Goal: Navigation & Orientation: Find specific page/section

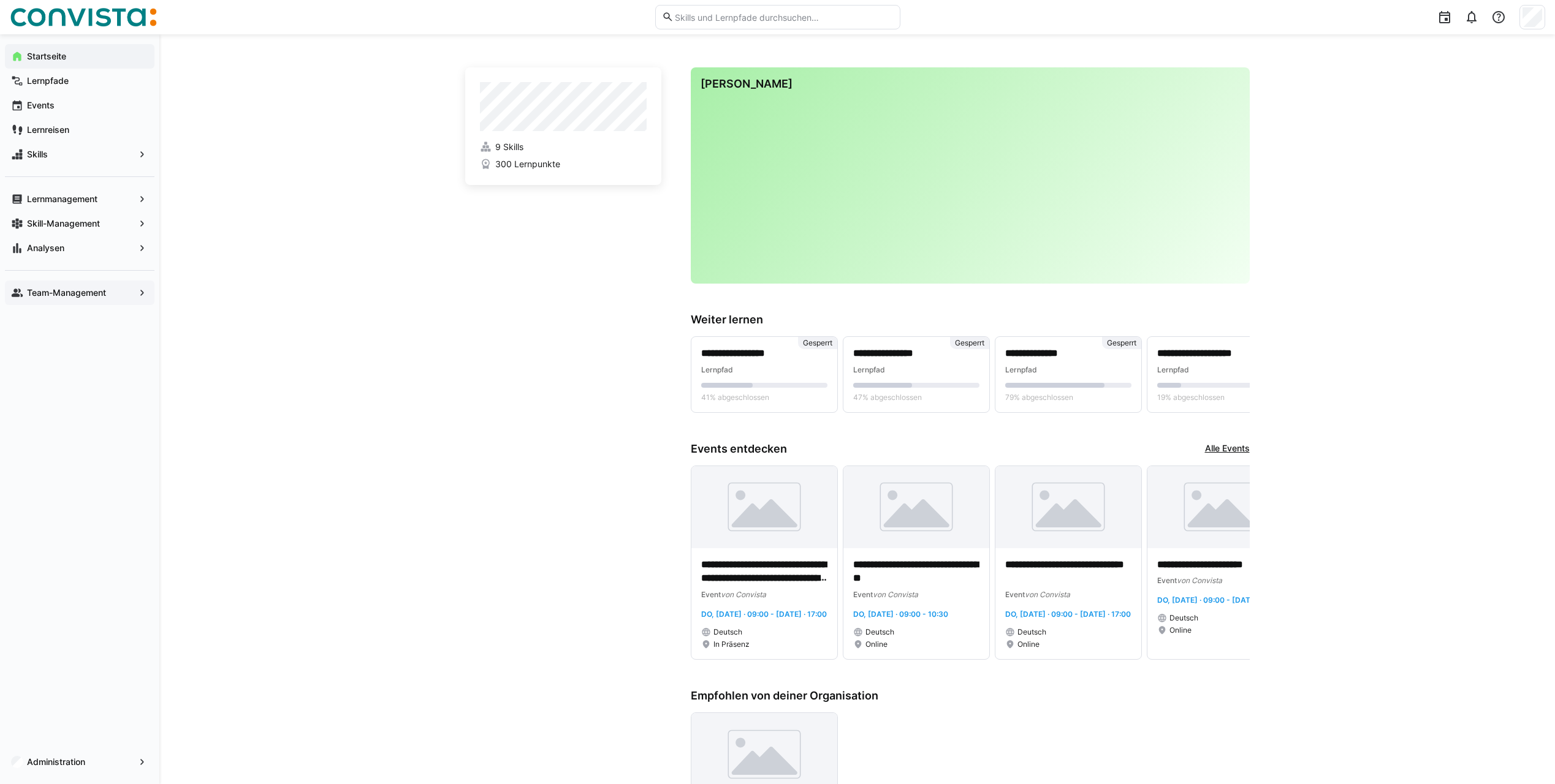
click at [0, 0] on app-navigation-label "Team-Management" at bounding box center [0, 0] width 0 height 0
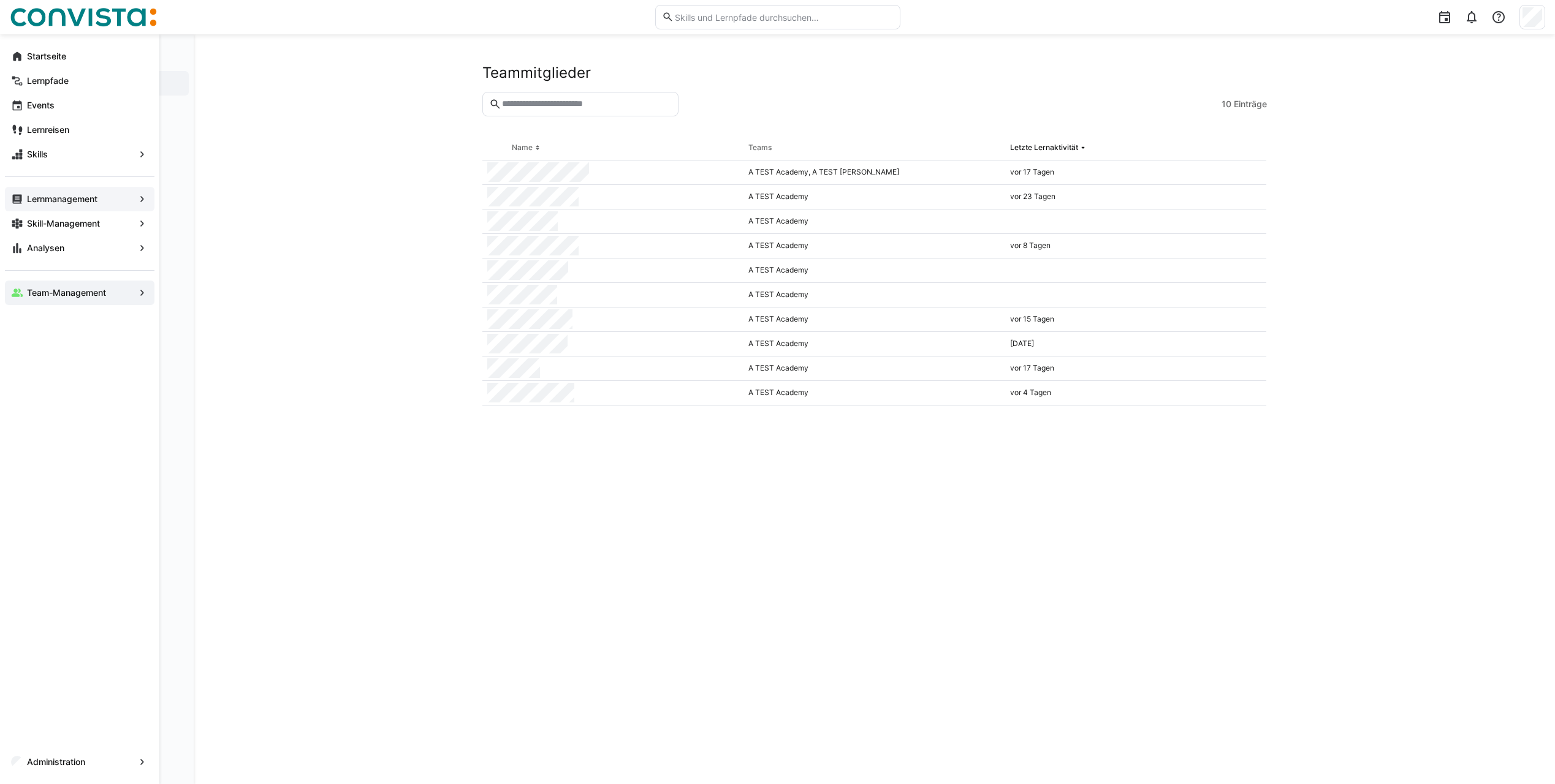
click at [0, 0] on app-navigation-label "Lernmanagement" at bounding box center [0, 0] width 0 height 0
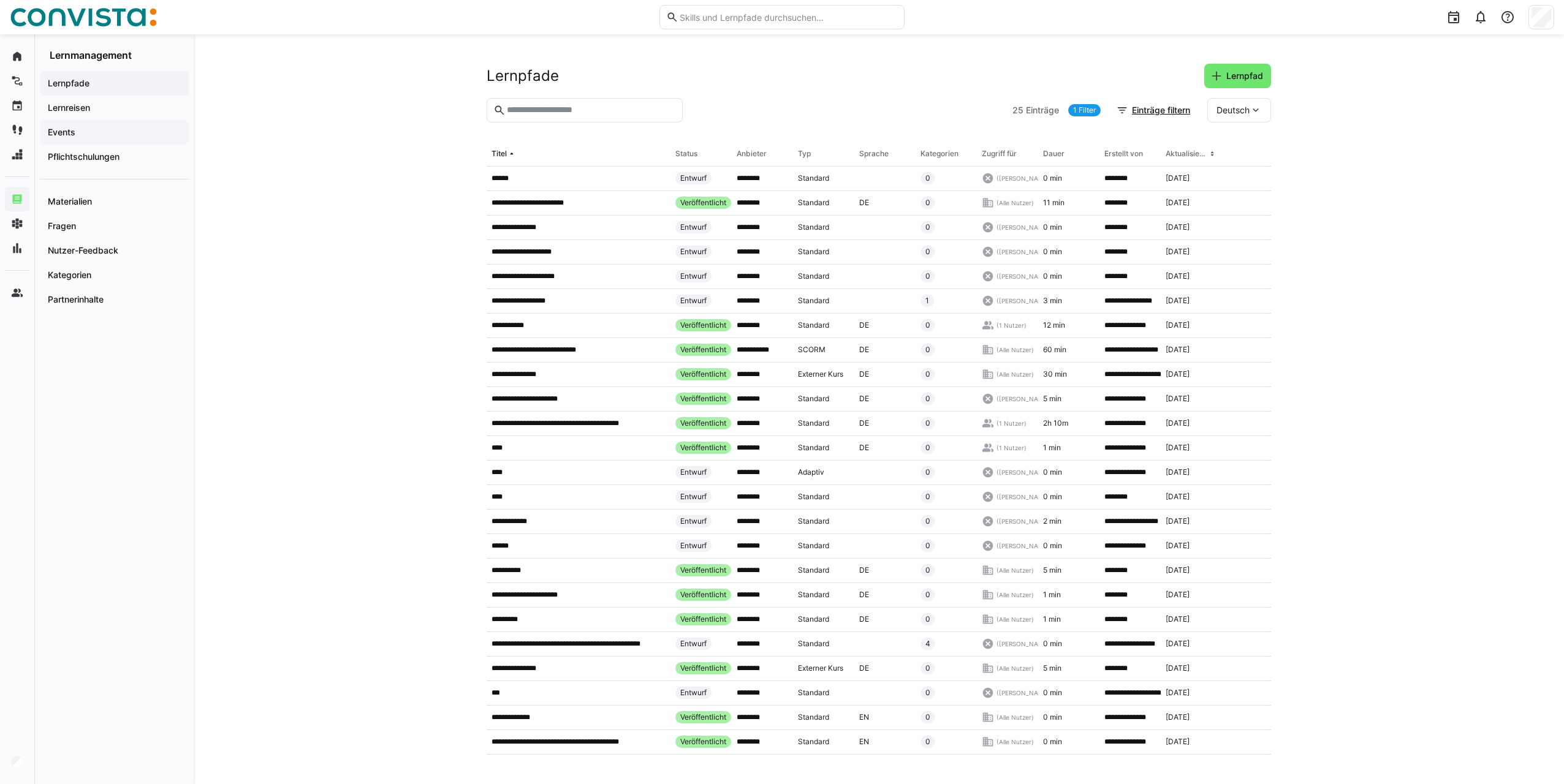
click at [98, 135] on span "Events" at bounding box center [114, 132] width 137 height 12
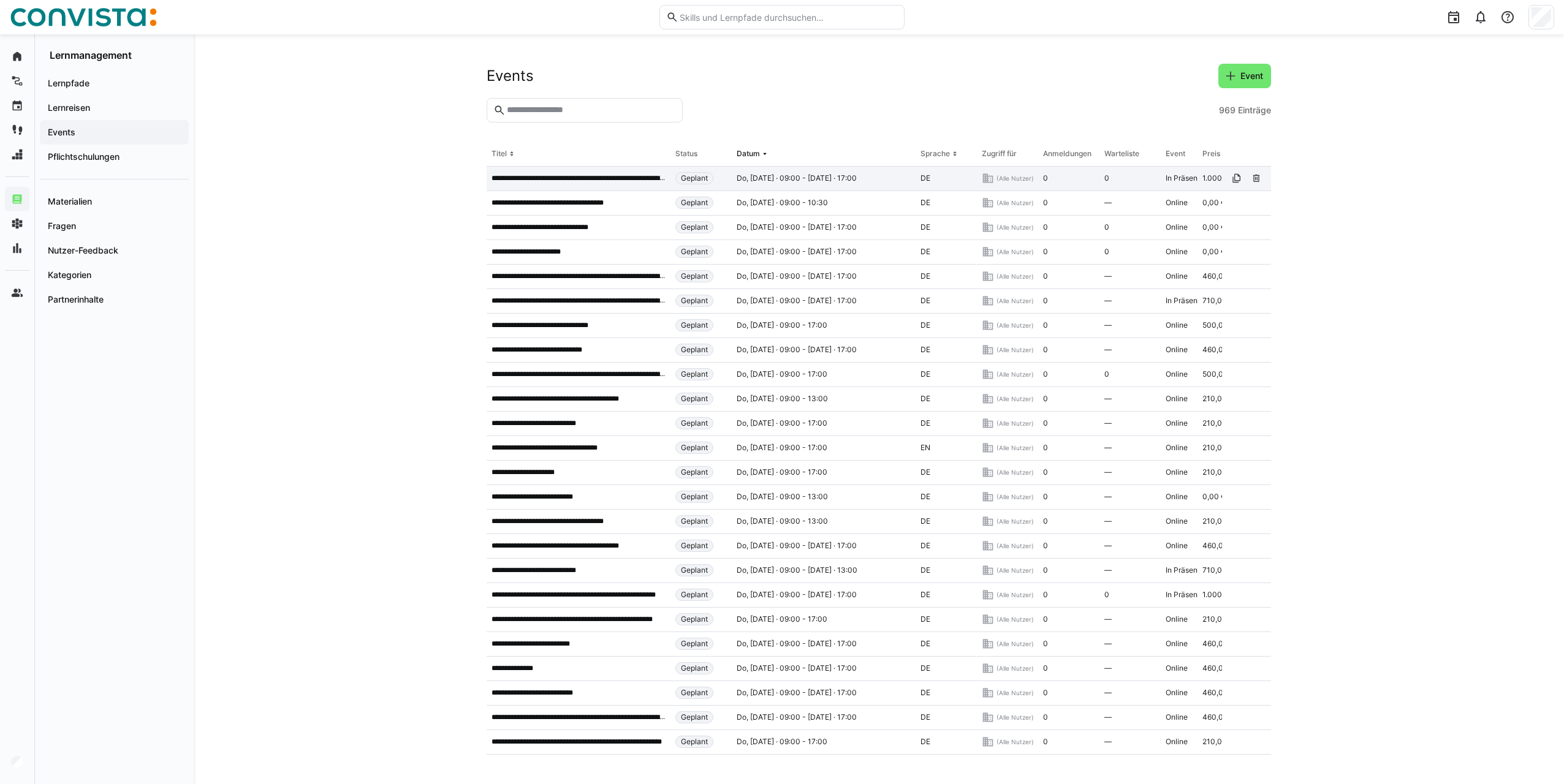
click at [547, 177] on p "**********" at bounding box center [579, 178] width 174 height 10
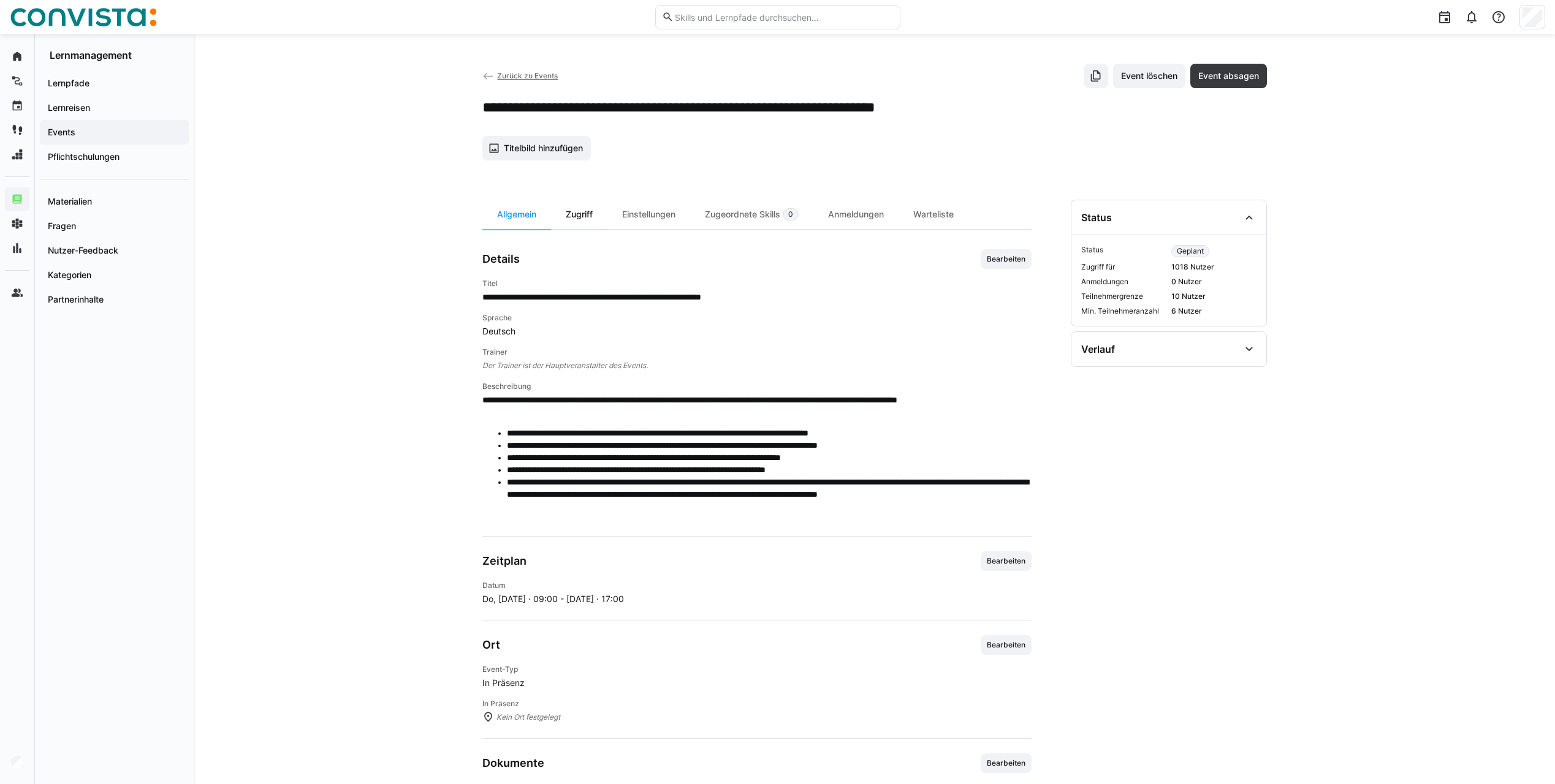
click at [583, 218] on div "Zugriff" at bounding box center [580, 215] width 57 height 29
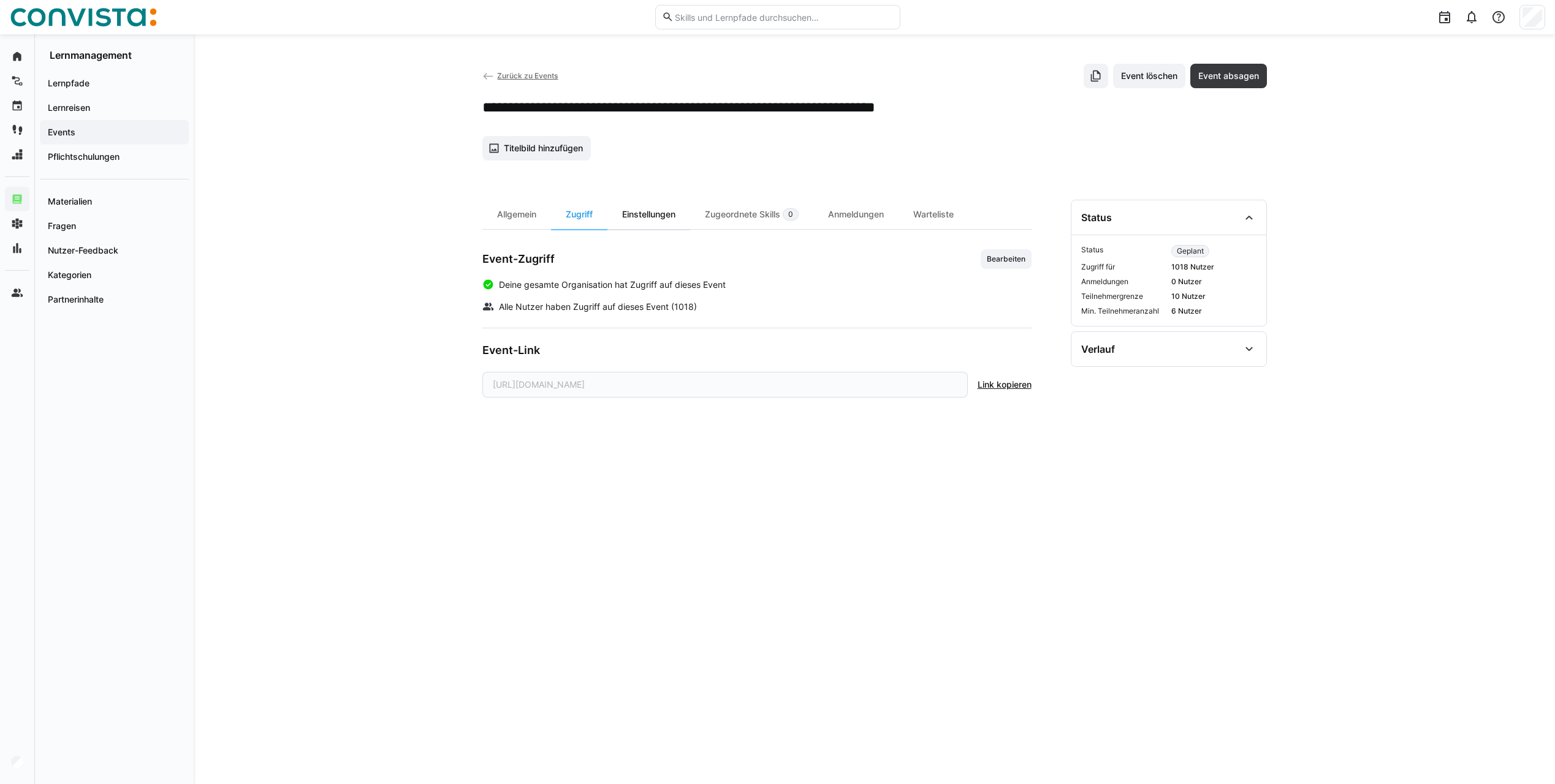
click at [659, 215] on div "Einstellungen" at bounding box center [648, 215] width 83 height 29
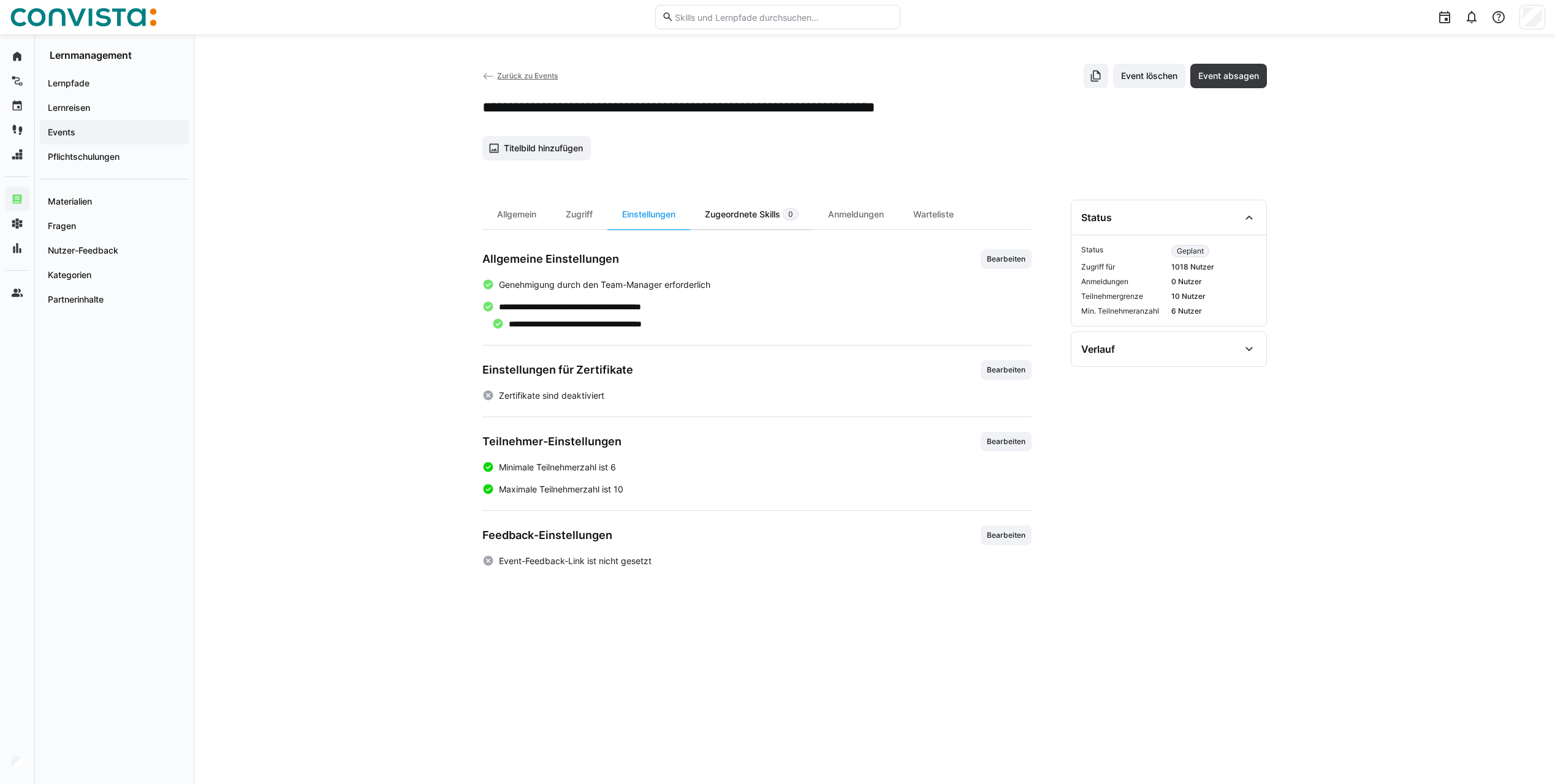
click at [722, 215] on div "Zugeordnete Skills 0" at bounding box center [751, 215] width 123 height 29
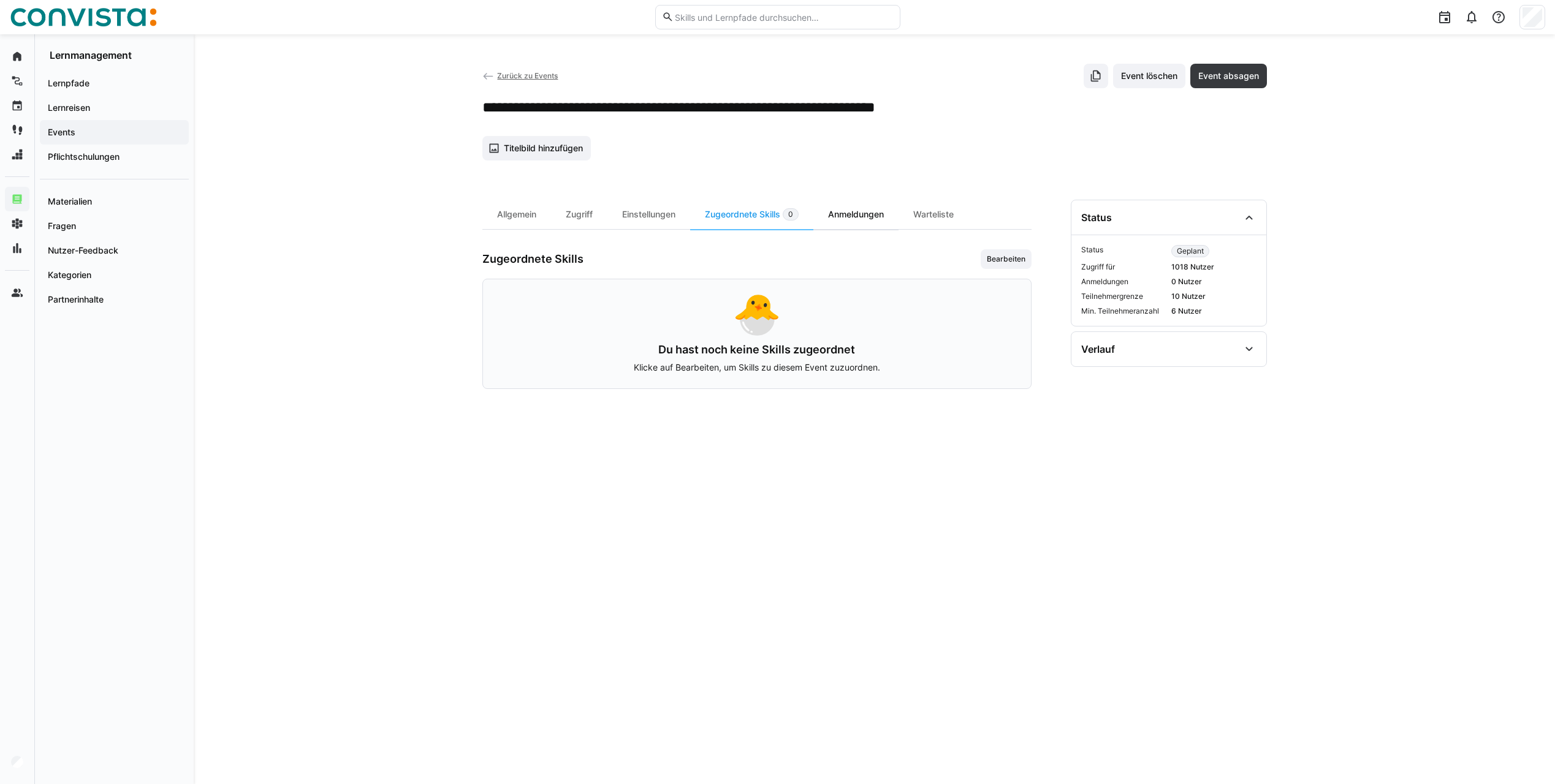
click at [836, 216] on div "Anmeldungen" at bounding box center [856, 215] width 85 height 29
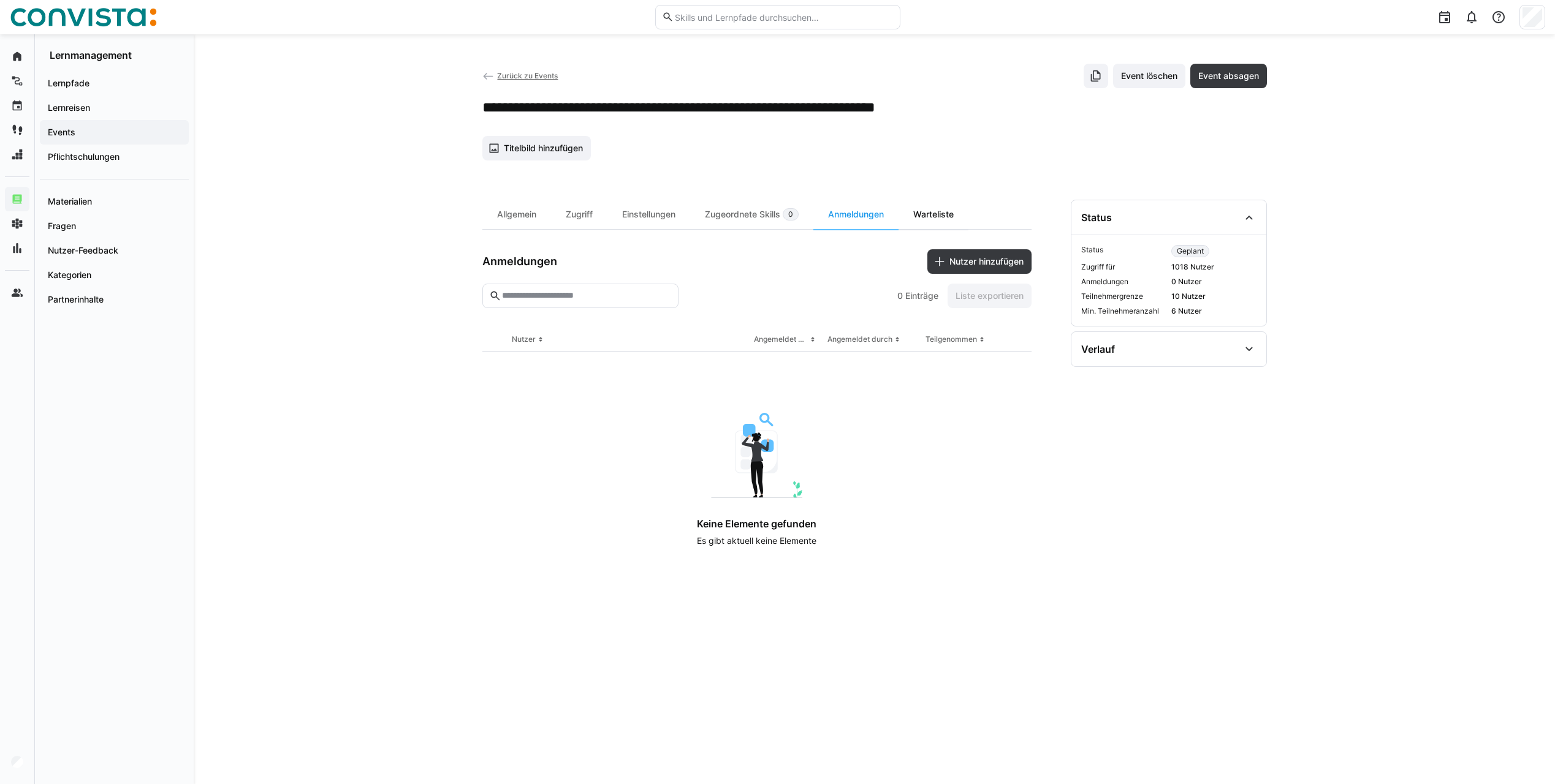
click at [938, 217] on div "Warteliste" at bounding box center [933, 215] width 69 height 29
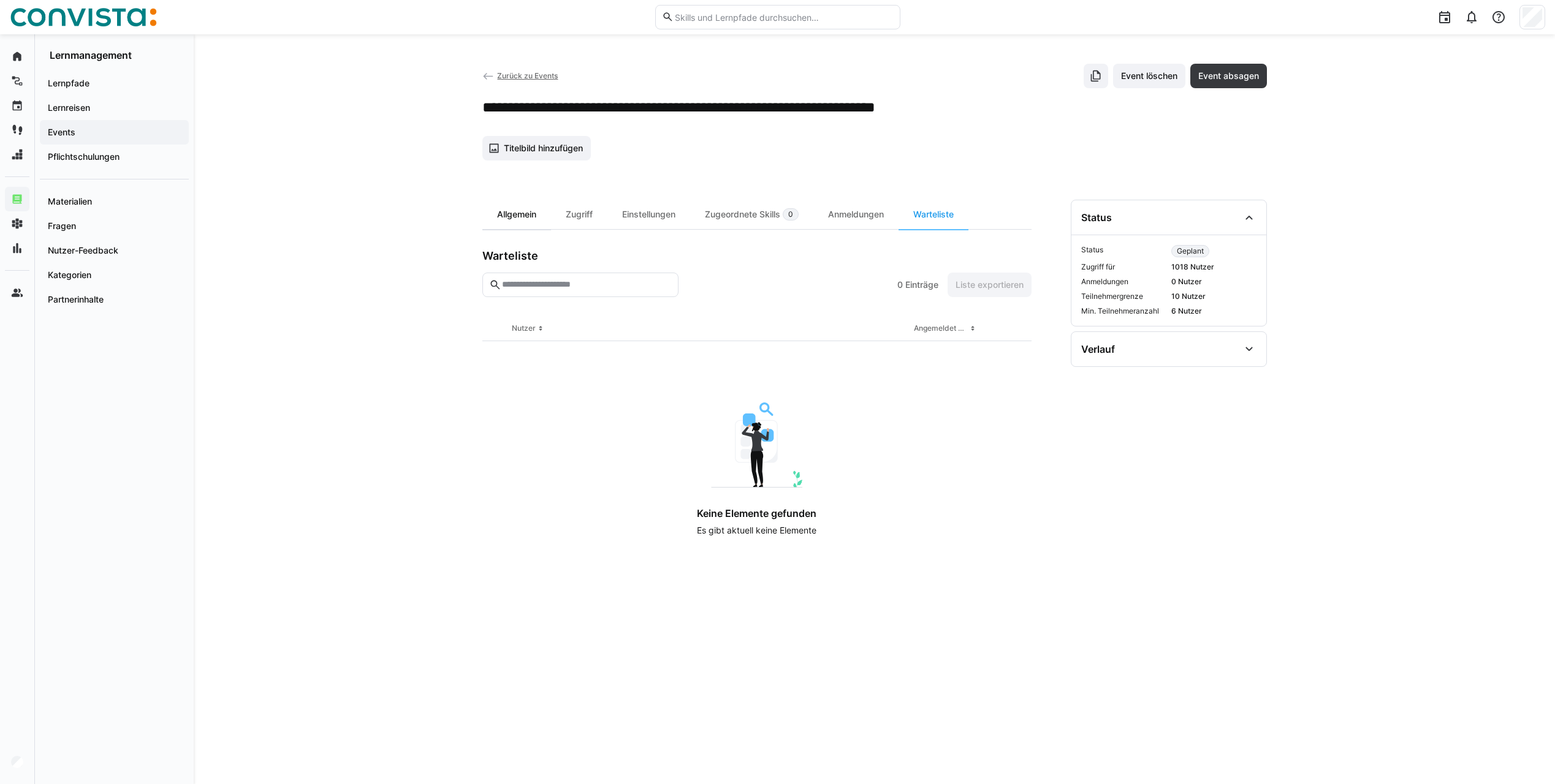
click at [538, 215] on div "Allgemein" at bounding box center [517, 215] width 69 height 29
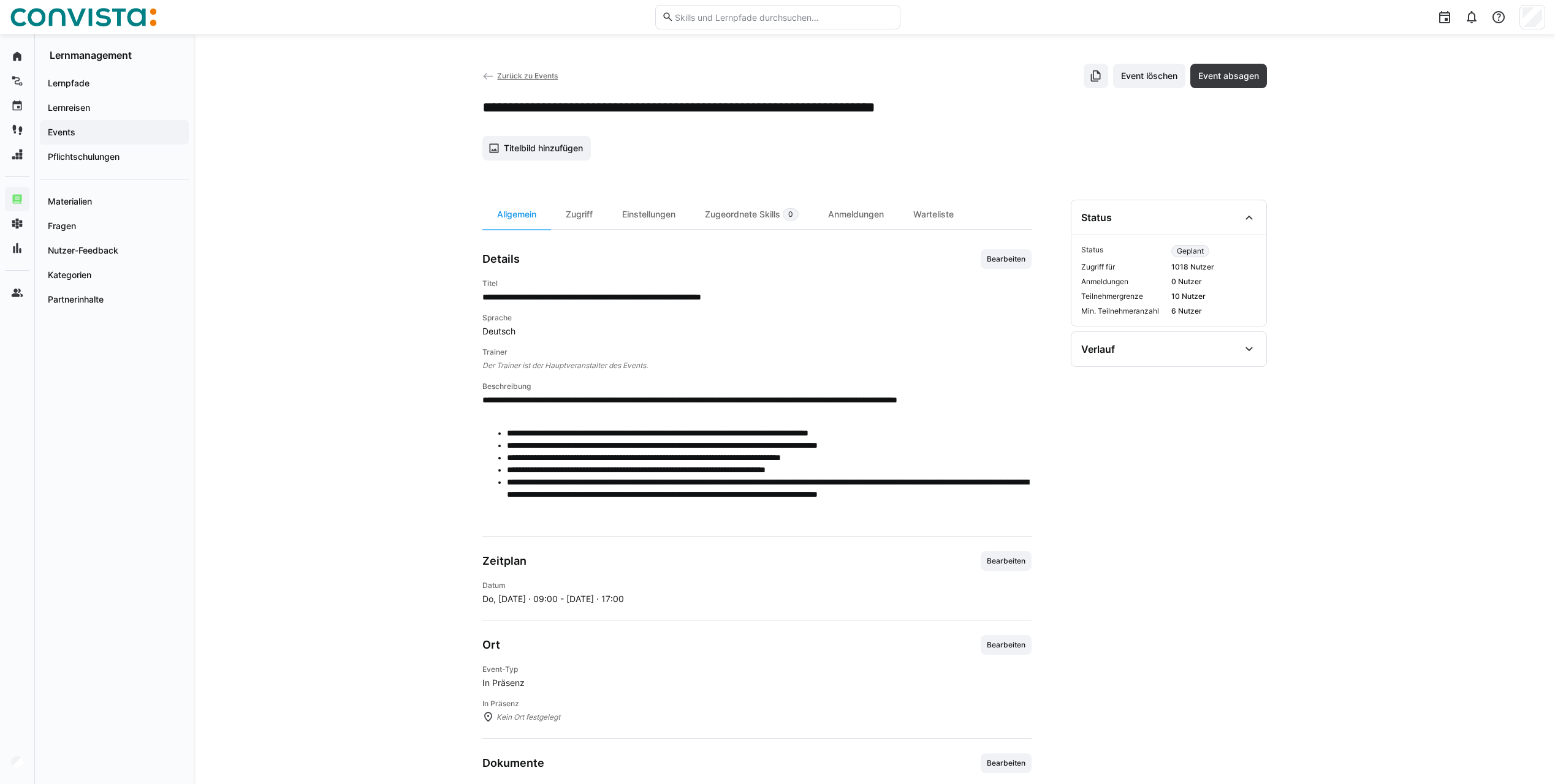
click at [531, 77] on span "Zurück zu Events" at bounding box center [527, 76] width 60 height 9
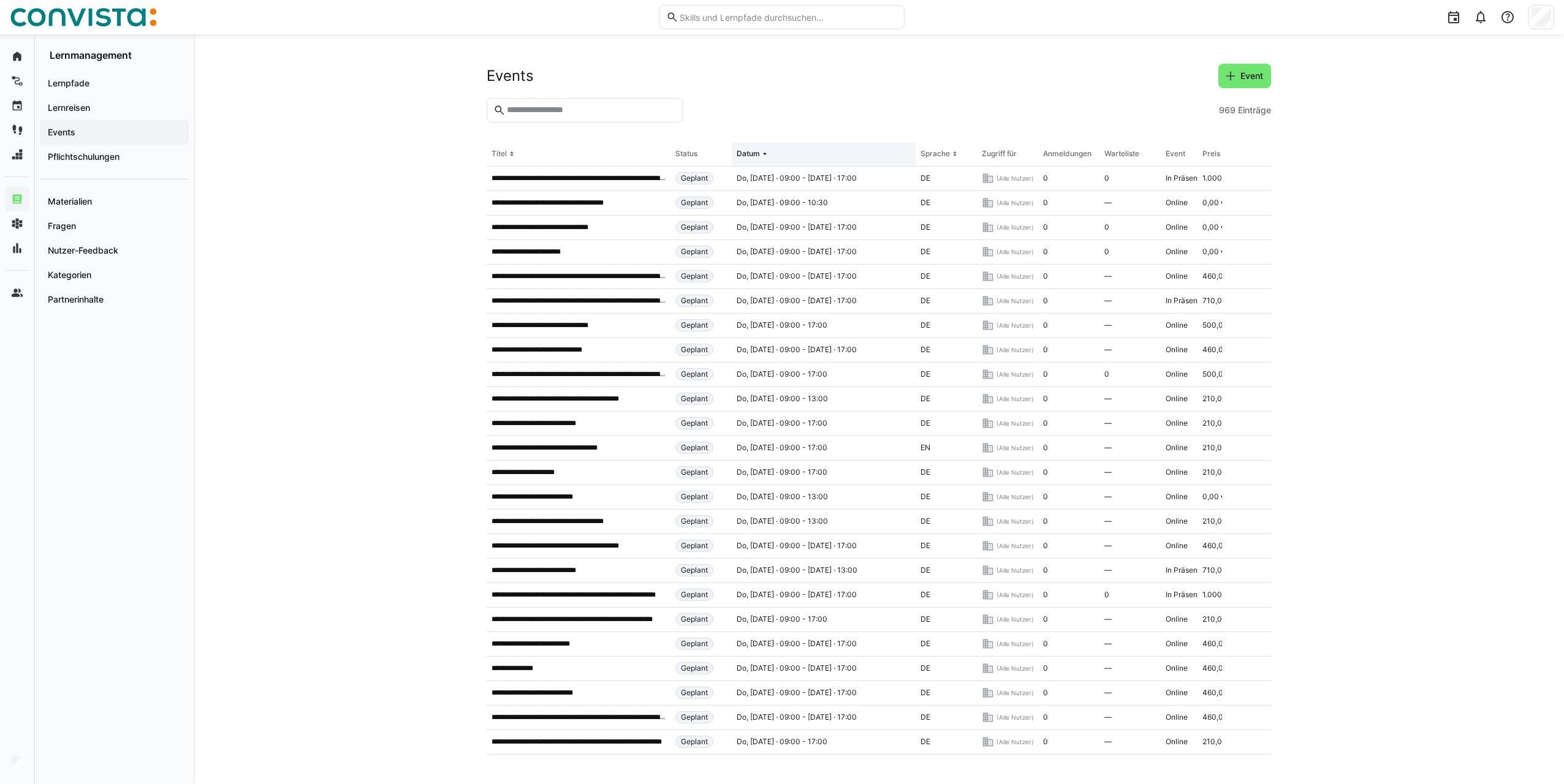
click at [747, 151] on div "Datum" at bounding box center [748, 154] width 23 height 10
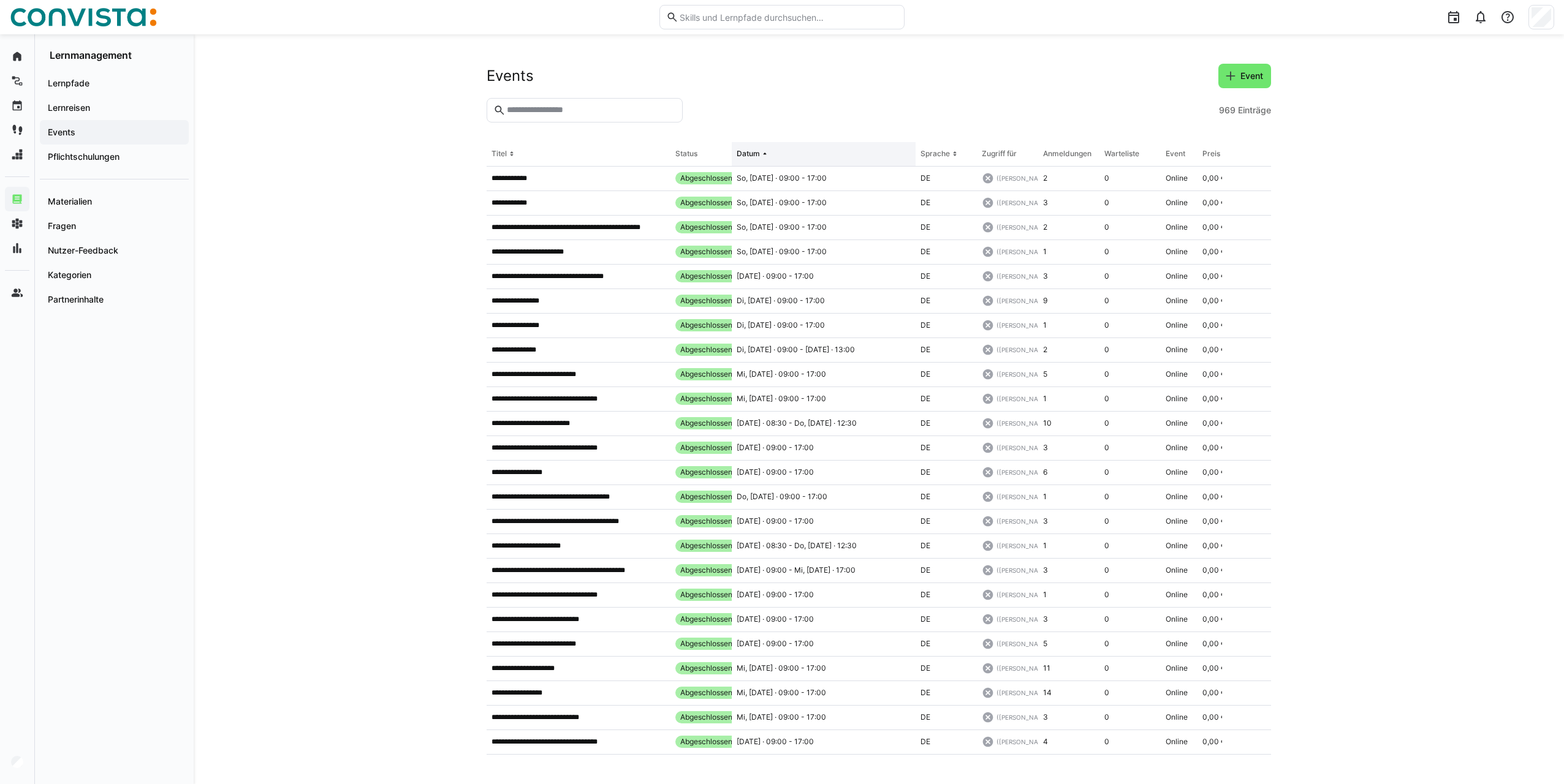
click at [761, 148] on th "Datum" at bounding box center [824, 154] width 184 height 25
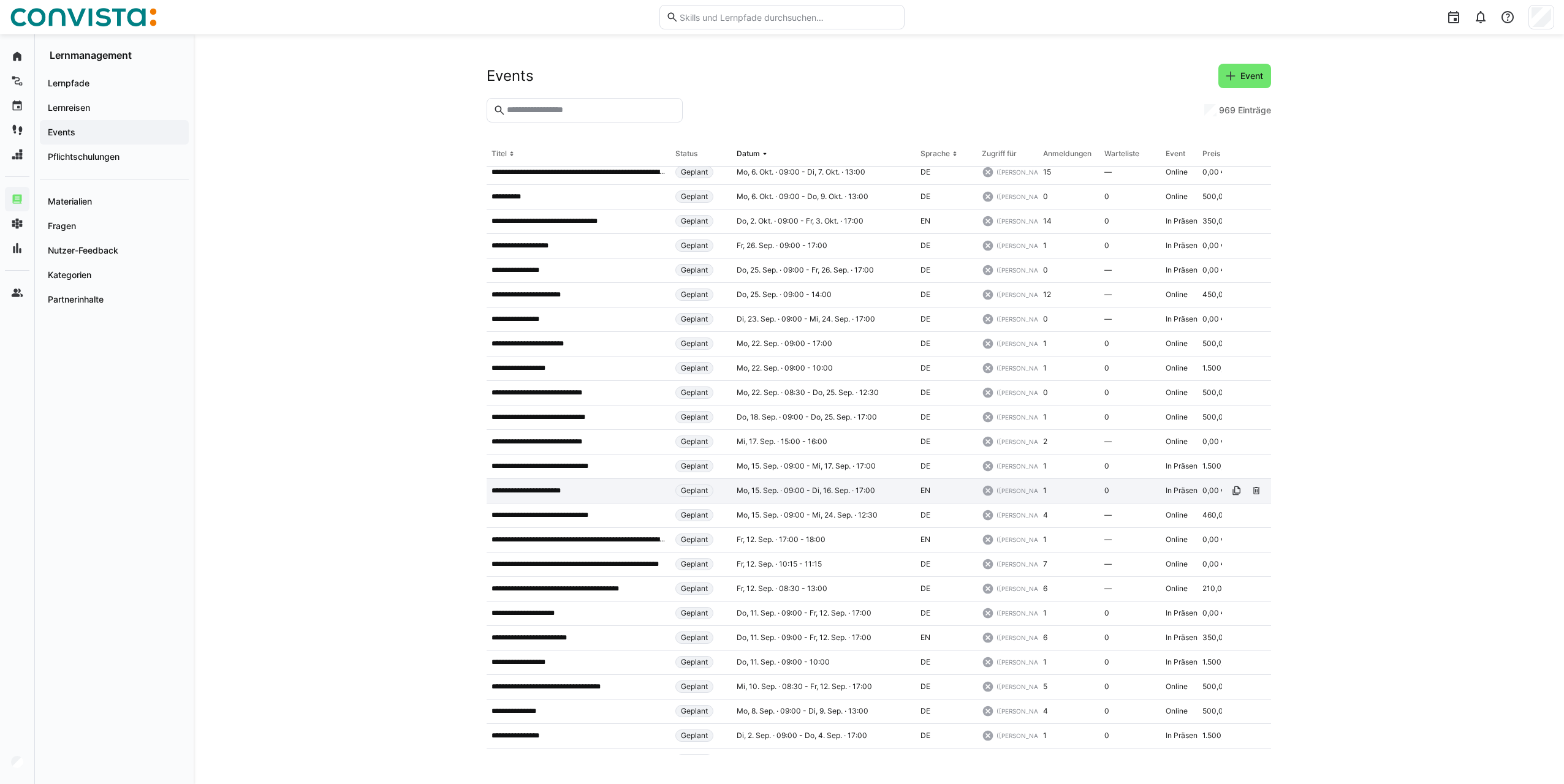
scroll to position [5545, 0]
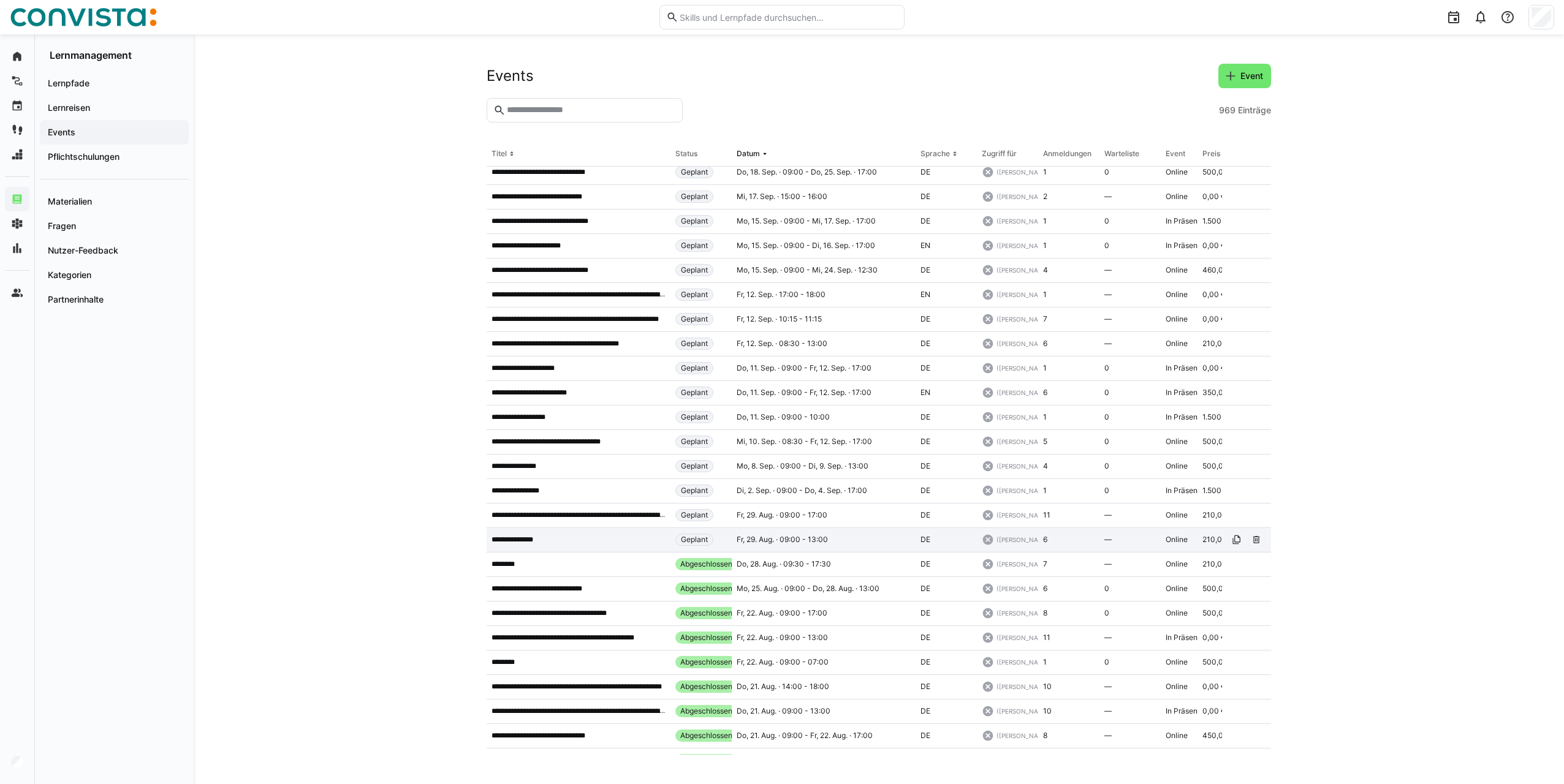
click at [761, 544] on span "Fr, 29. Aug. · 09:00 - 13:00" at bounding box center [782, 539] width 91 height 10
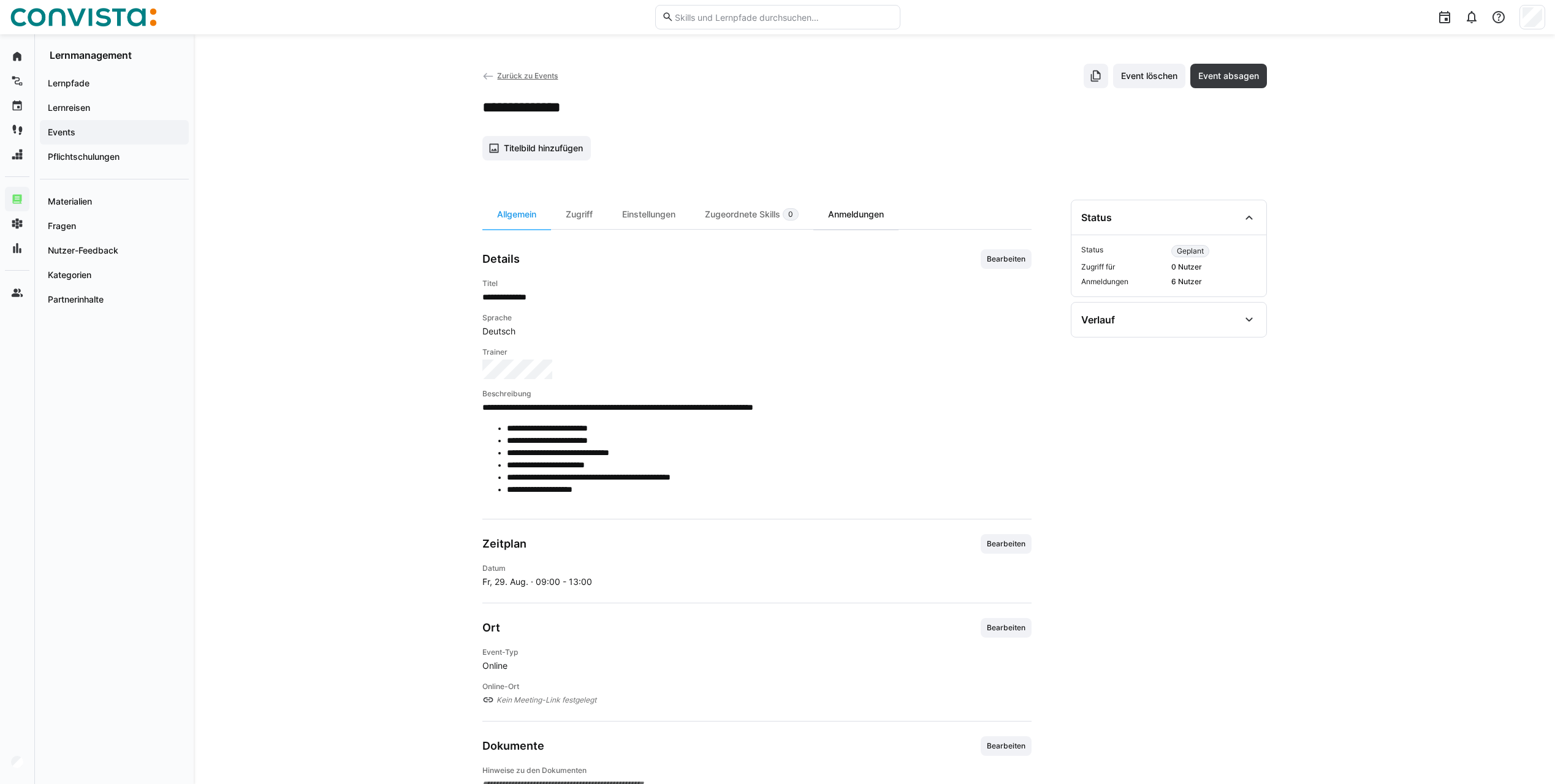
click at [857, 213] on div "Anmeldungen" at bounding box center [856, 215] width 85 height 29
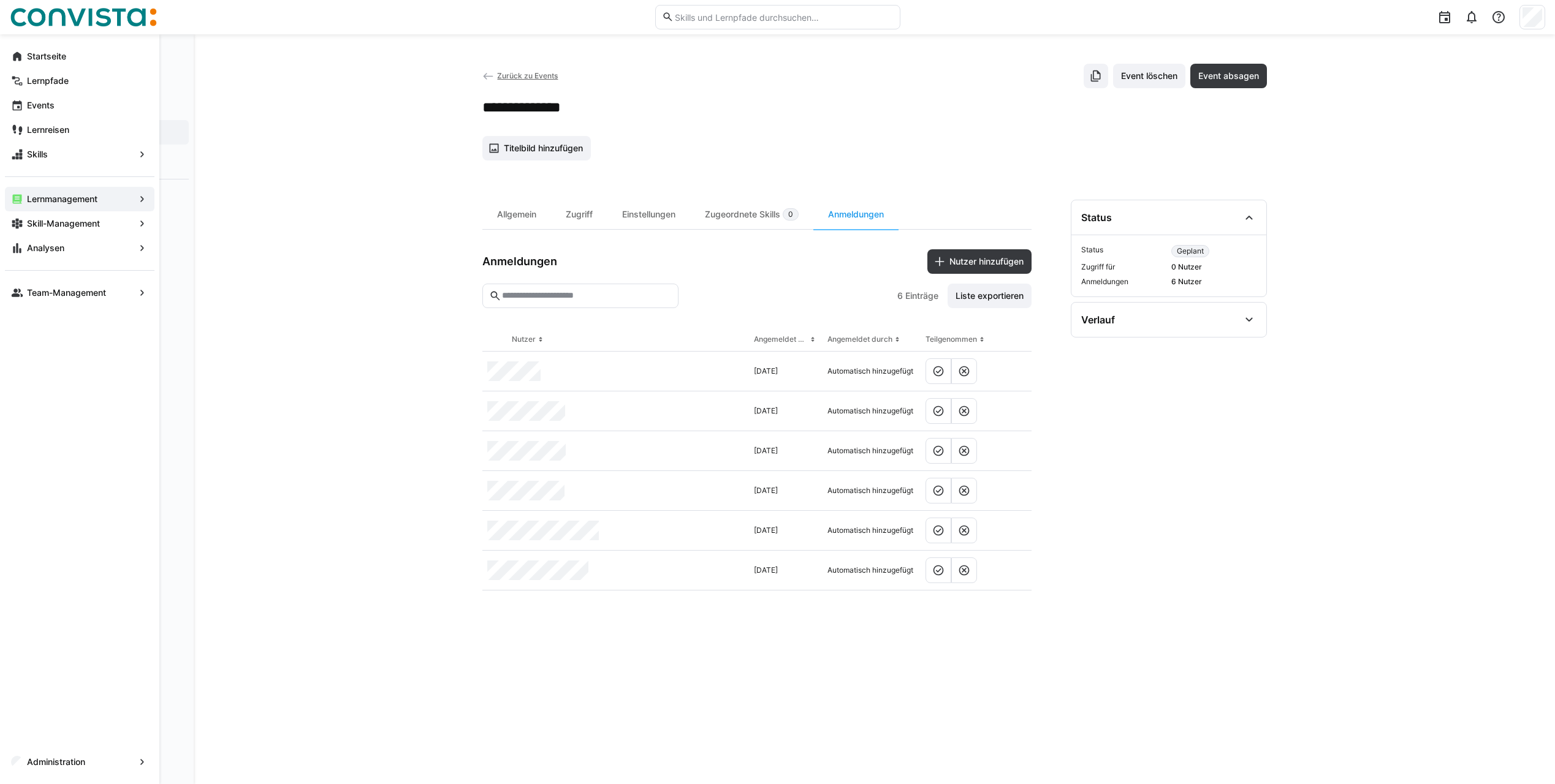
click at [0, 0] on app-navigation-label "Administration" at bounding box center [0, 0] width 0 height 0
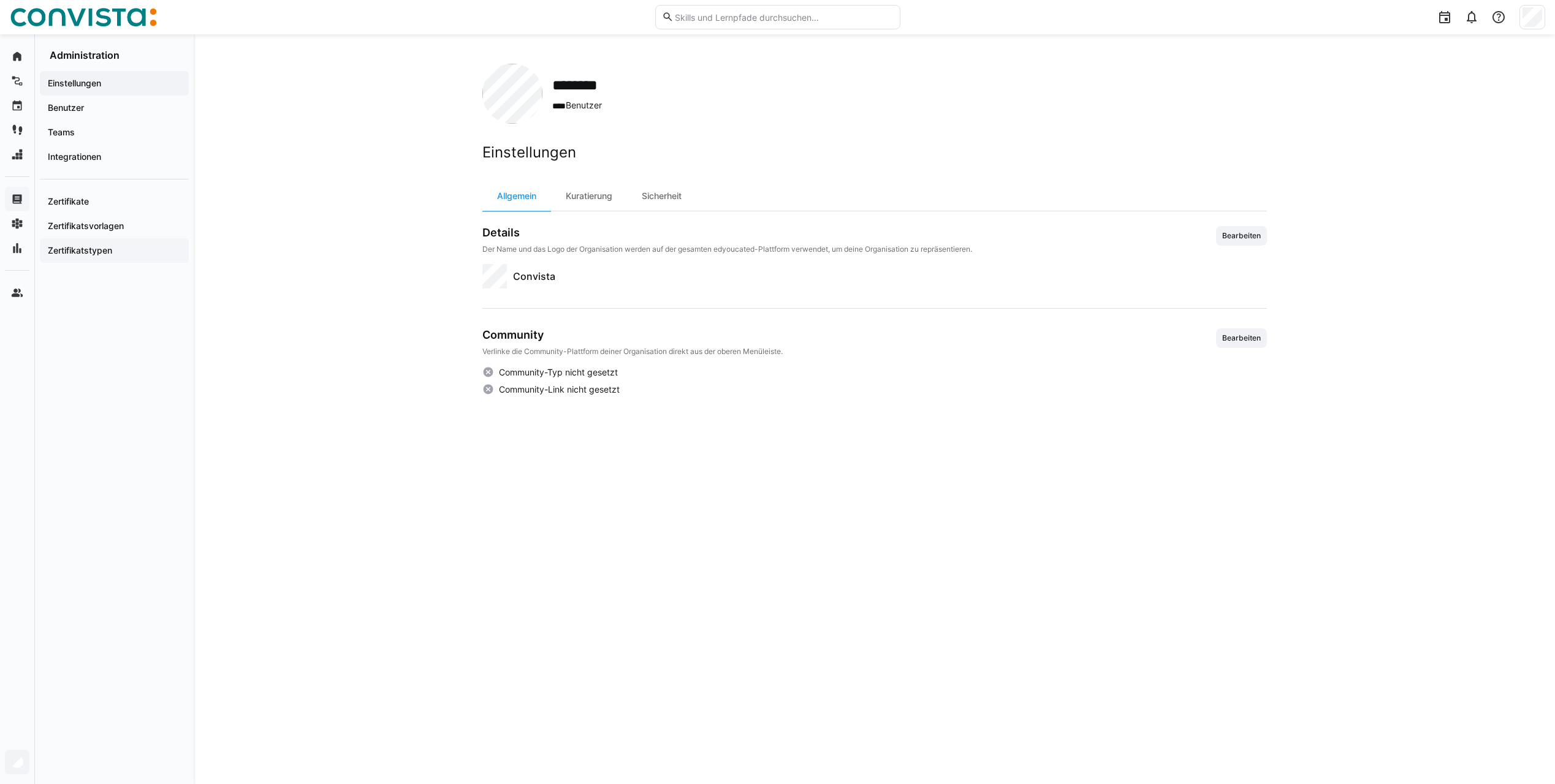
click at [0, 0] on app-navigation-label "Zertifikatstypen" at bounding box center [0, 0] width 0 height 0
